Goal: Task Accomplishment & Management: Use online tool/utility

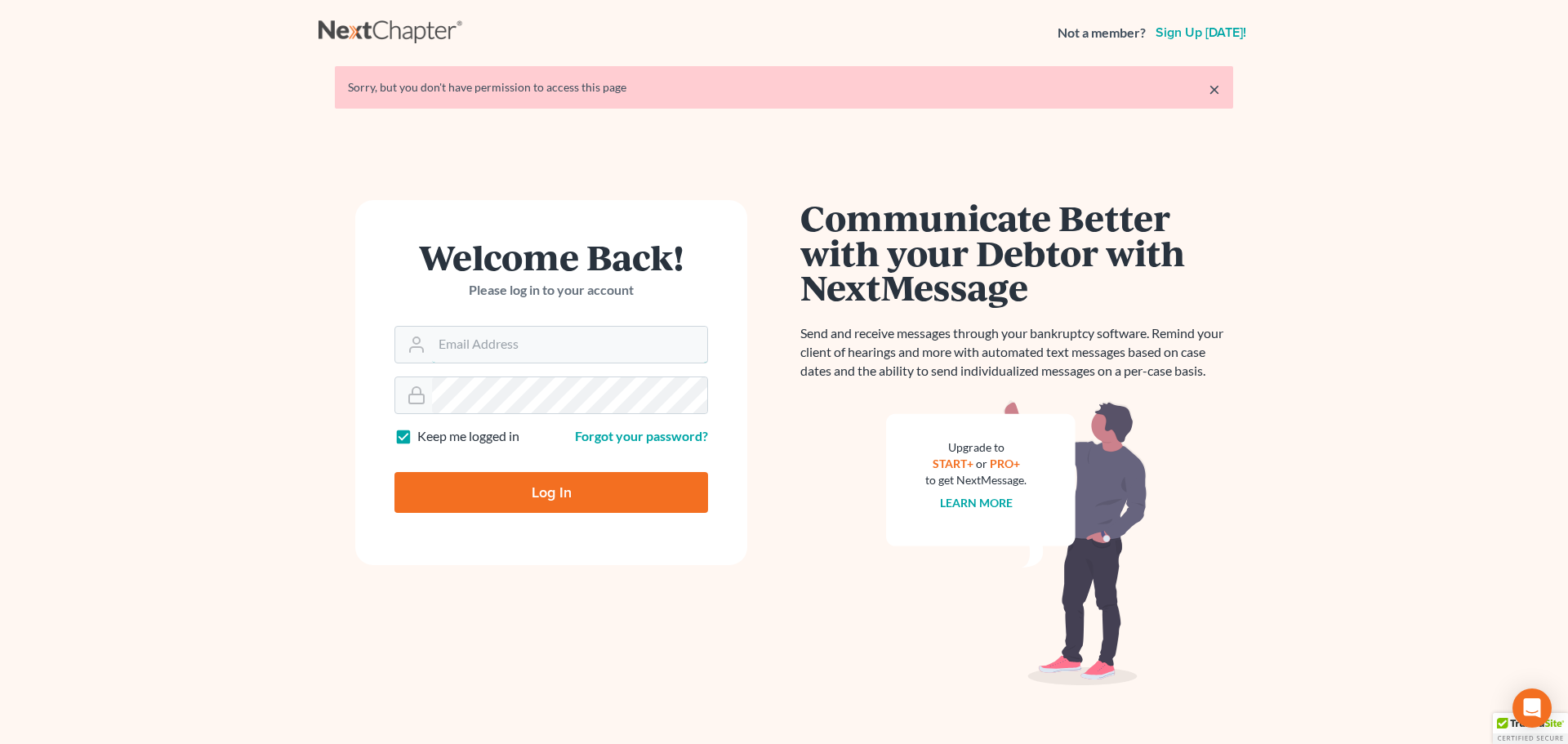
type input "[EMAIL_ADDRESS][DOMAIN_NAME]"
click at [569, 496] on input "Log In" at bounding box center [551, 492] width 313 height 41
type input "Thinking..."
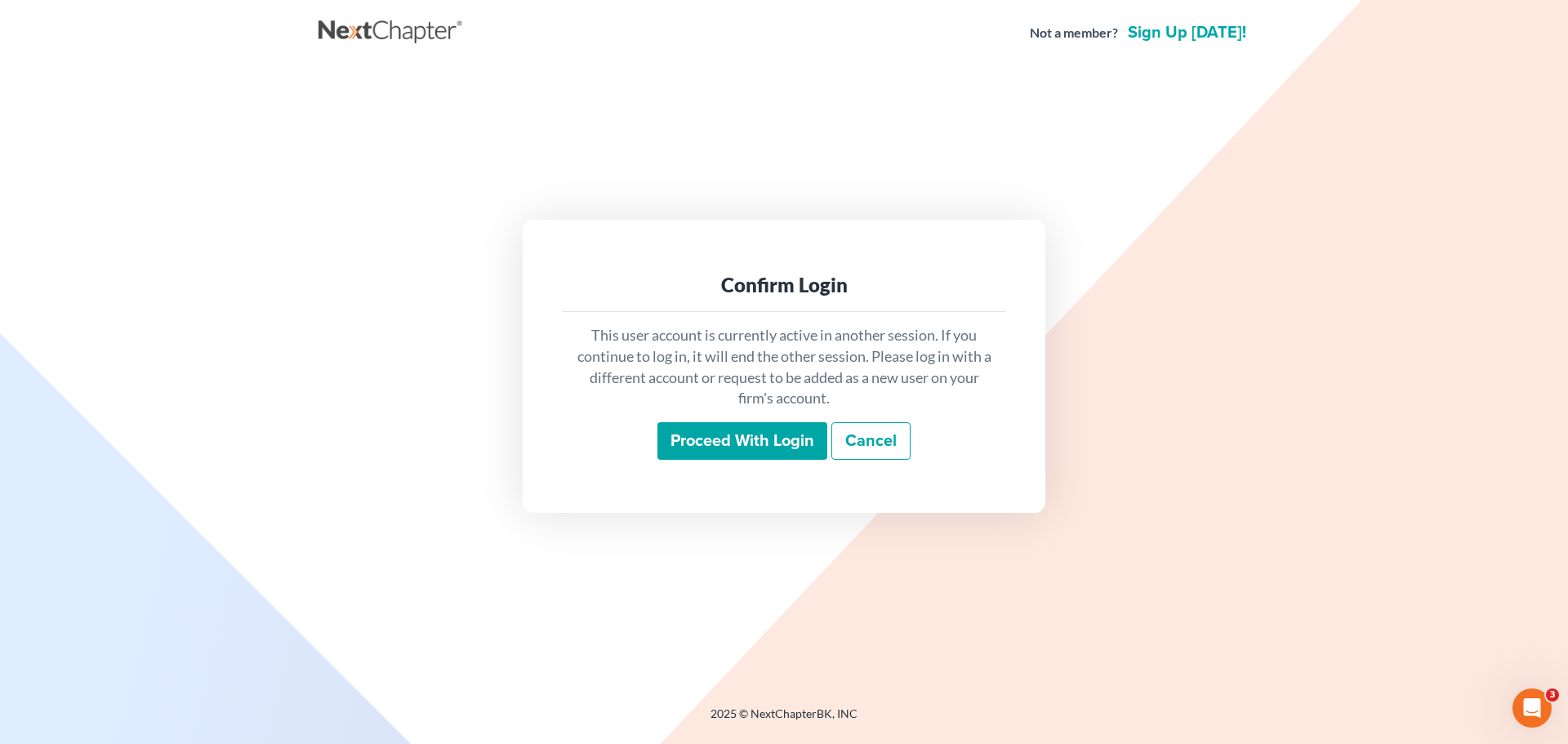
click at [775, 441] on input "Proceed with login" at bounding box center [741, 441] width 169 height 38
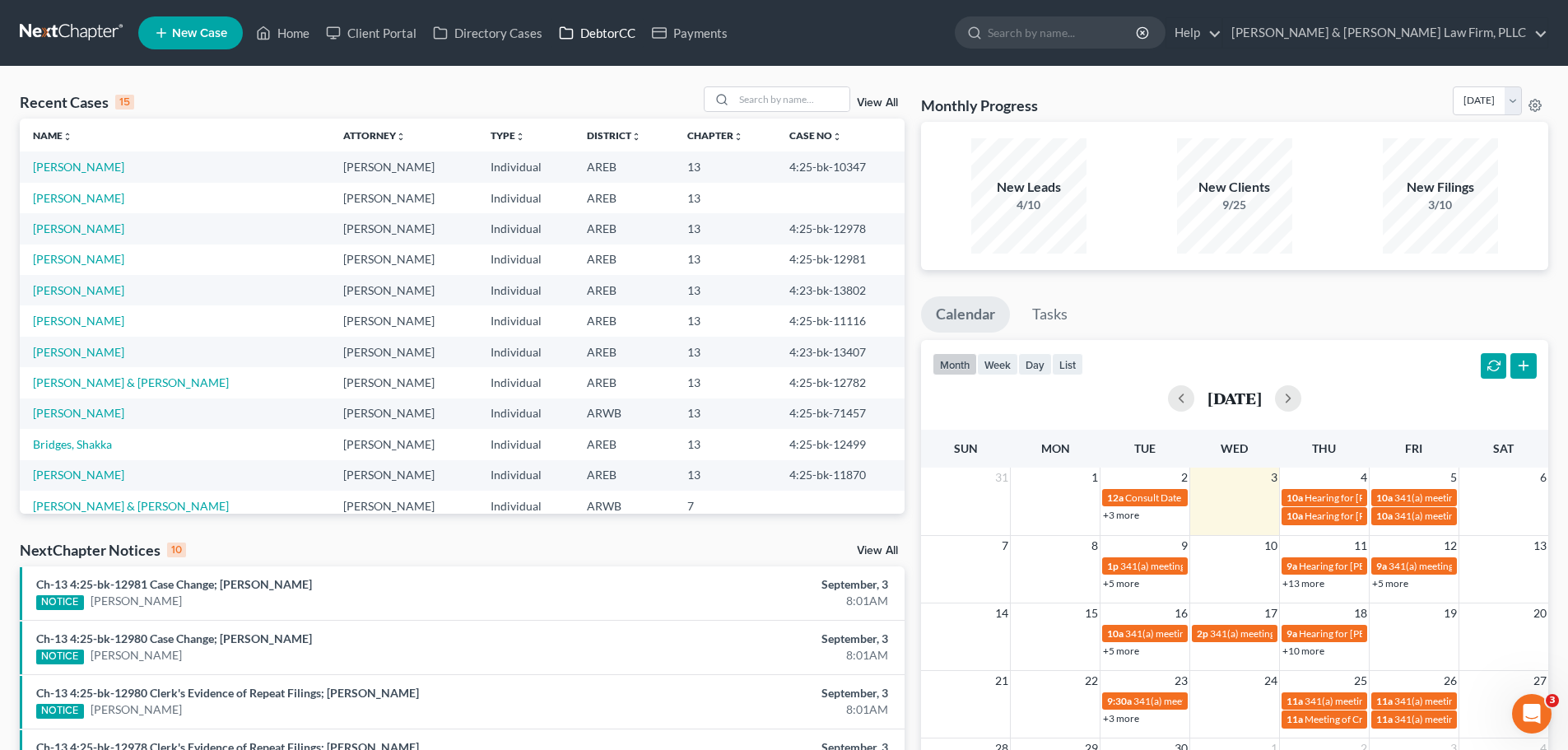
click at [578, 36] on link "DebtorCC" at bounding box center [596, 32] width 93 height 30
